Goal: Check status: Check status

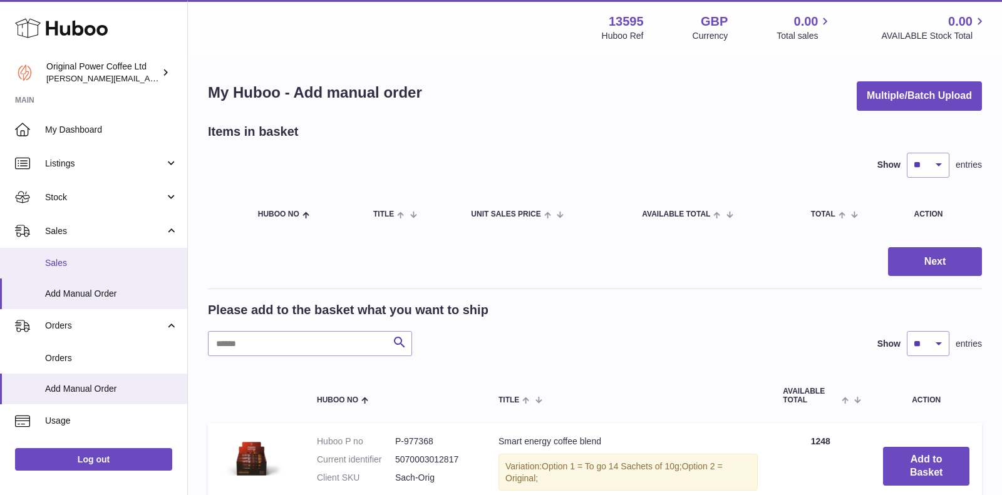
click at [69, 264] on span "Sales" at bounding box center [111, 263] width 133 height 12
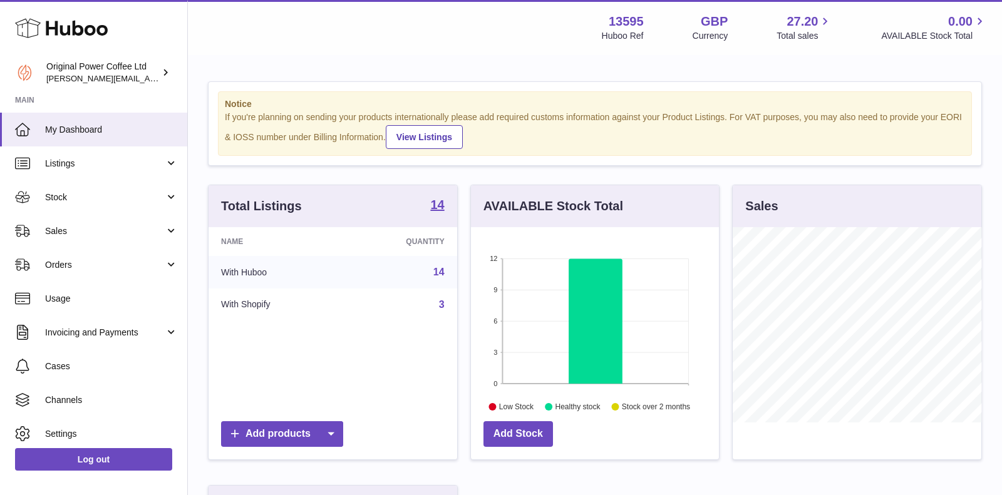
scroll to position [195, 249]
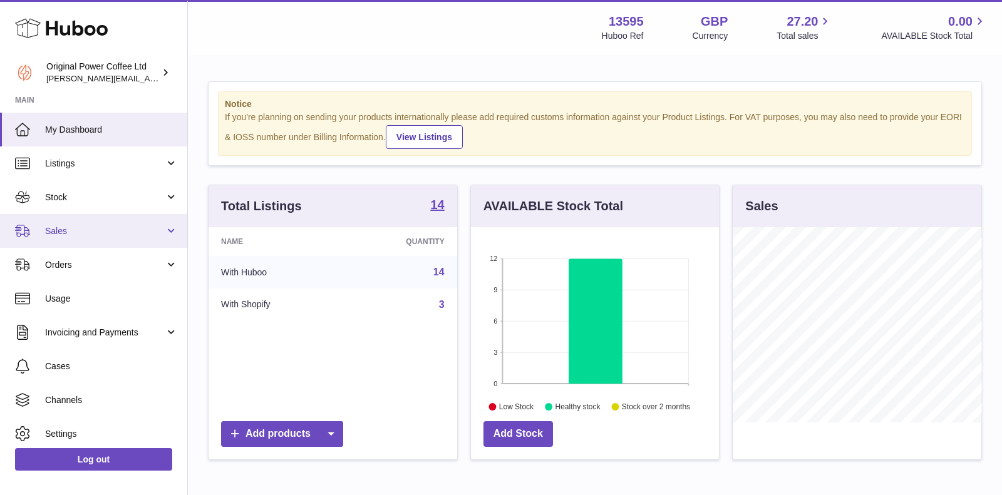
click at [58, 227] on span "Sales" at bounding box center [105, 231] width 120 height 12
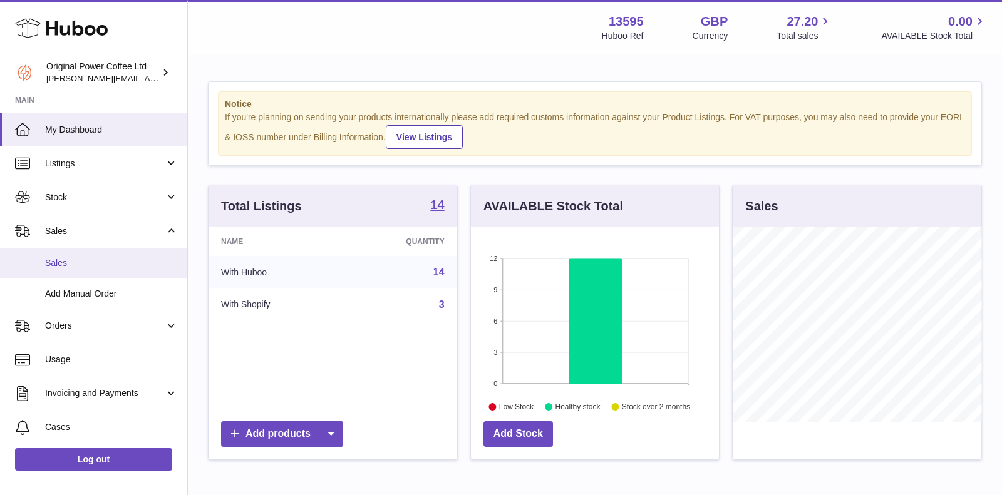
click at [59, 266] on span "Sales" at bounding box center [111, 263] width 133 height 12
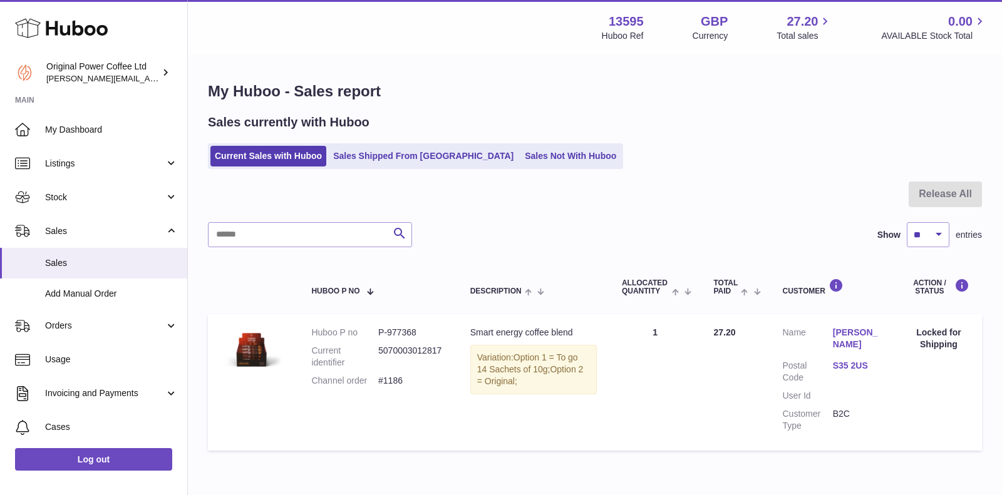
scroll to position [60, 0]
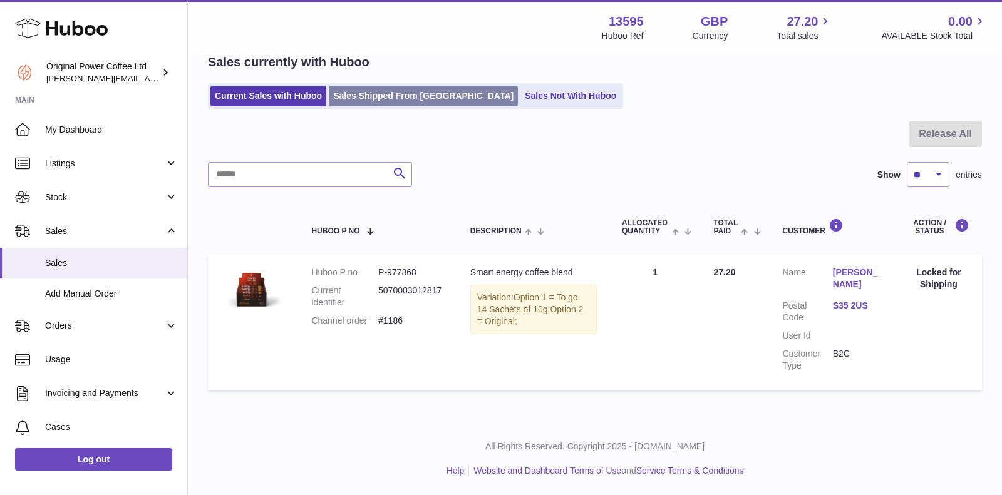
click at [390, 106] on link "Sales Shipped From Huboo" at bounding box center [423, 96] width 189 height 21
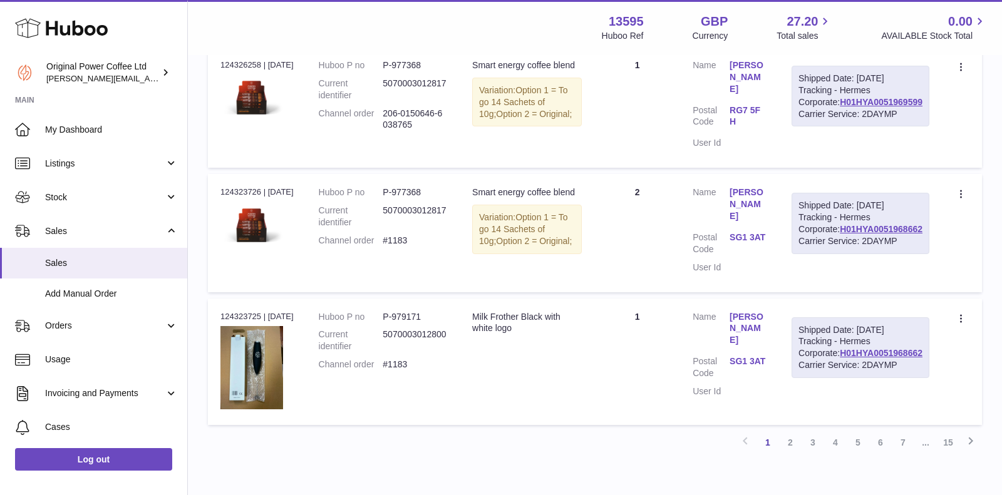
scroll to position [1251, 0]
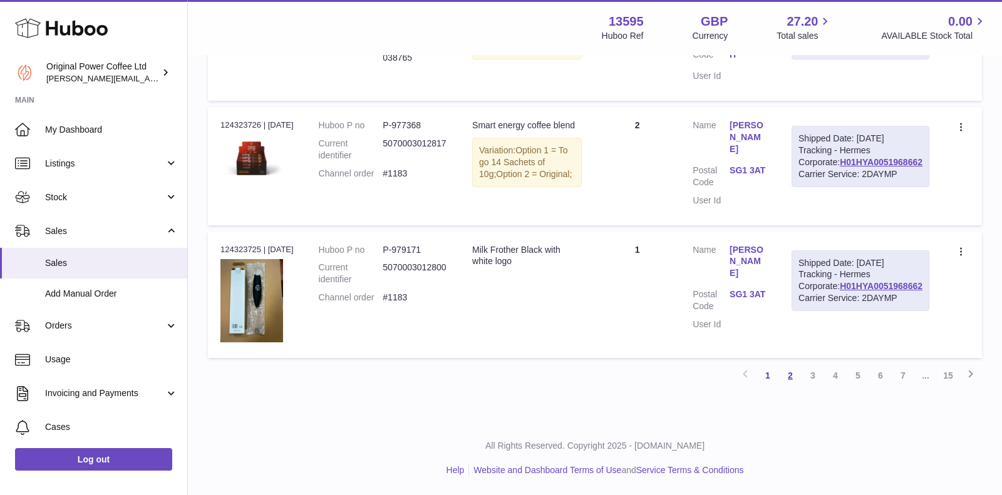
click at [791, 387] on link "2" at bounding box center [790, 375] width 23 height 23
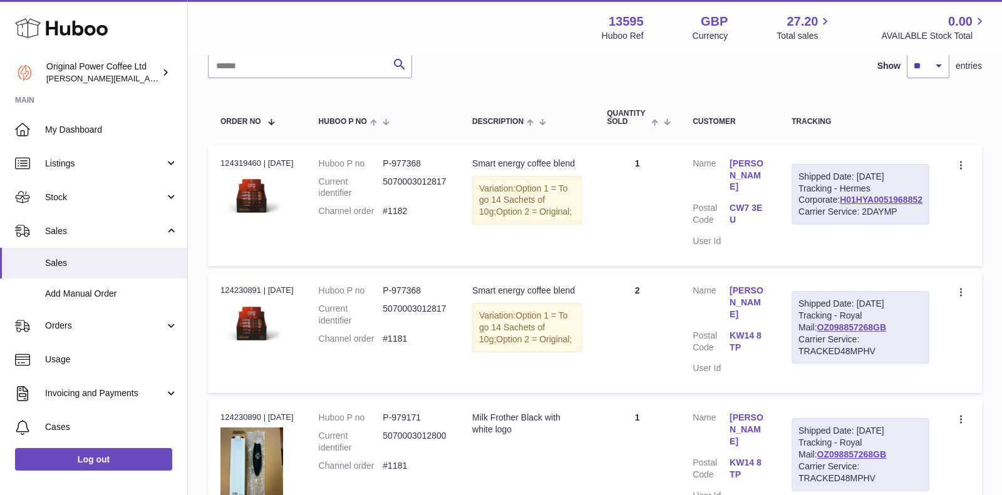
scroll to position [151, 0]
click at [885, 205] on link "H01HYA0051968852" at bounding box center [880, 200] width 83 height 10
